Goal: Check status

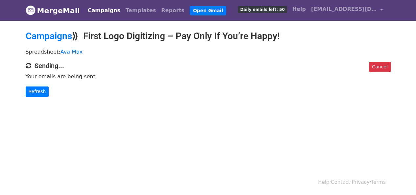
click at [40, 85] on div "Cancel Sending... Your emails are being sent. Refresh" at bounding box center [208, 79] width 375 height 35
click at [38, 90] on link "Refresh" at bounding box center [37, 92] width 23 height 10
